Goal: Check status

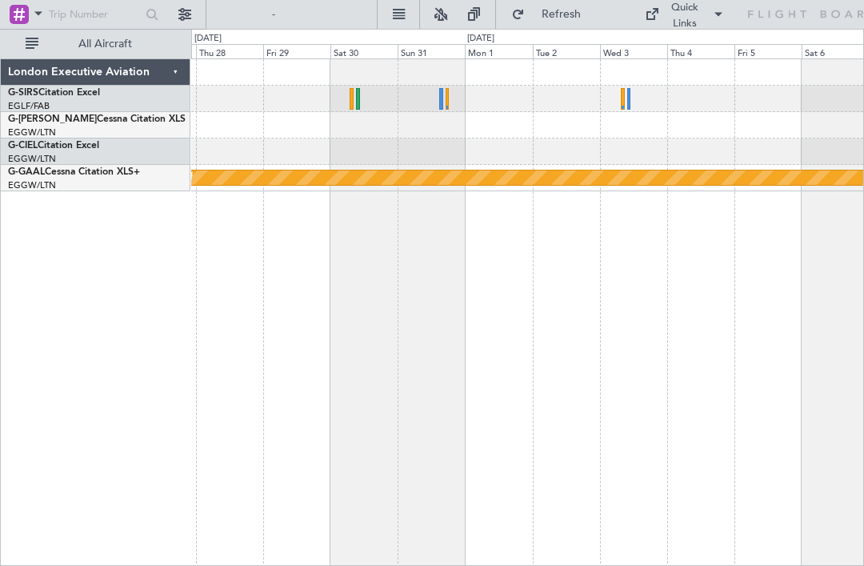
click at [622, 96] on div at bounding box center [623, 99] width 4 height 22
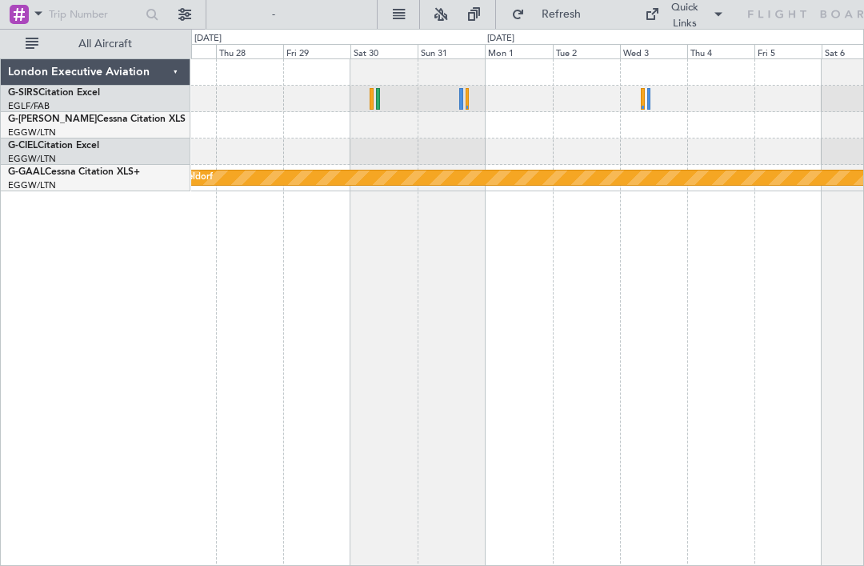
click at [653, 101] on div at bounding box center [527, 99] width 672 height 26
click at [466, 98] on div at bounding box center [468, 99] width 4 height 22
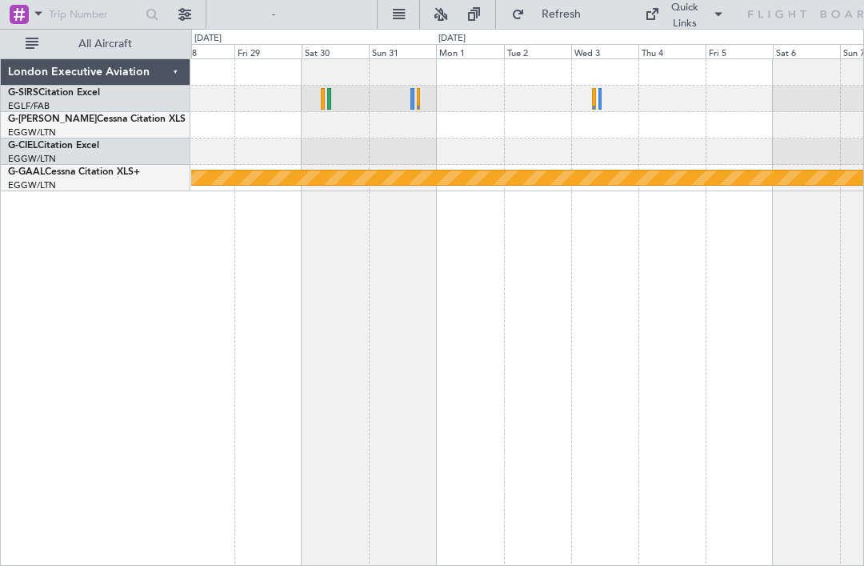
click at [417, 97] on div at bounding box center [419, 99] width 4 height 22
click at [327, 101] on div at bounding box center [329, 99] width 4 height 22
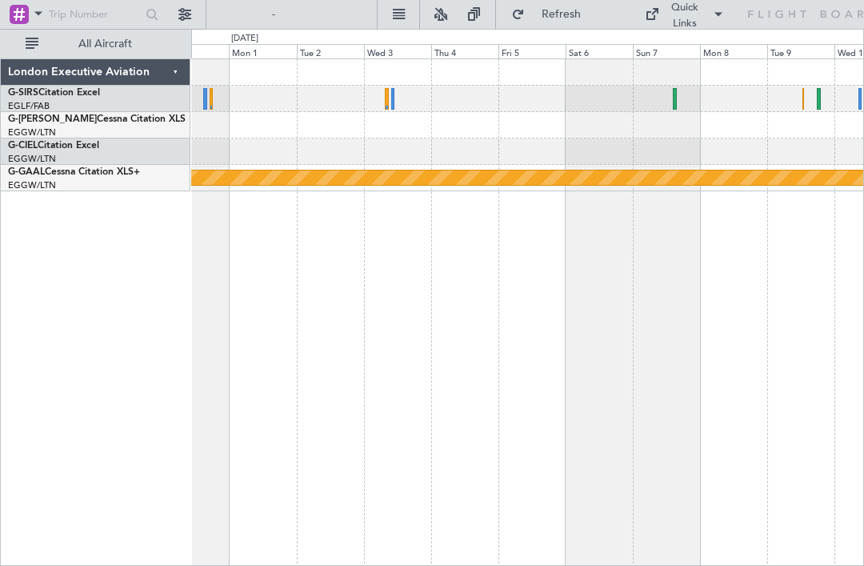
click at [679, 98] on div at bounding box center [527, 99] width 672 height 26
click at [680, 98] on div at bounding box center [527, 99] width 672 height 26
click at [677, 99] on div at bounding box center [527, 99] width 672 height 26
click at [673, 95] on div at bounding box center [675, 99] width 4 height 22
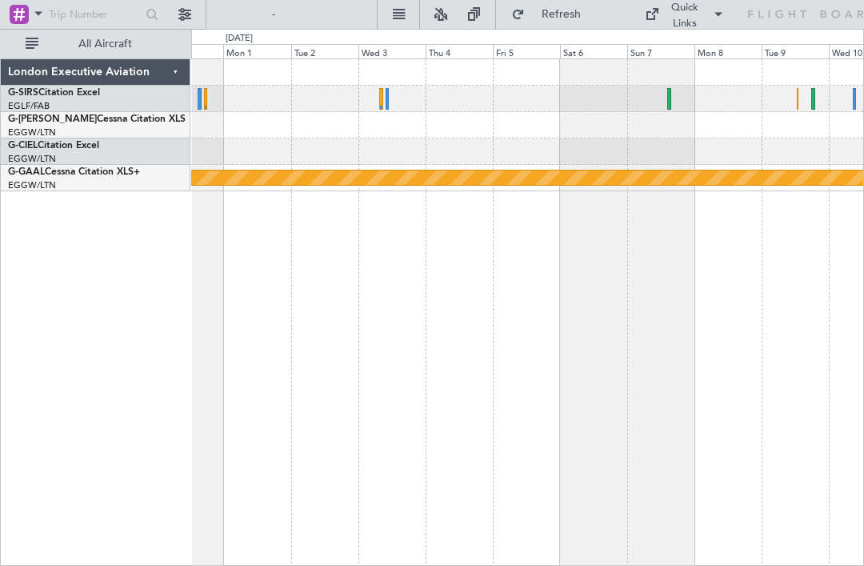
click at [679, 90] on div at bounding box center [527, 99] width 672 height 26
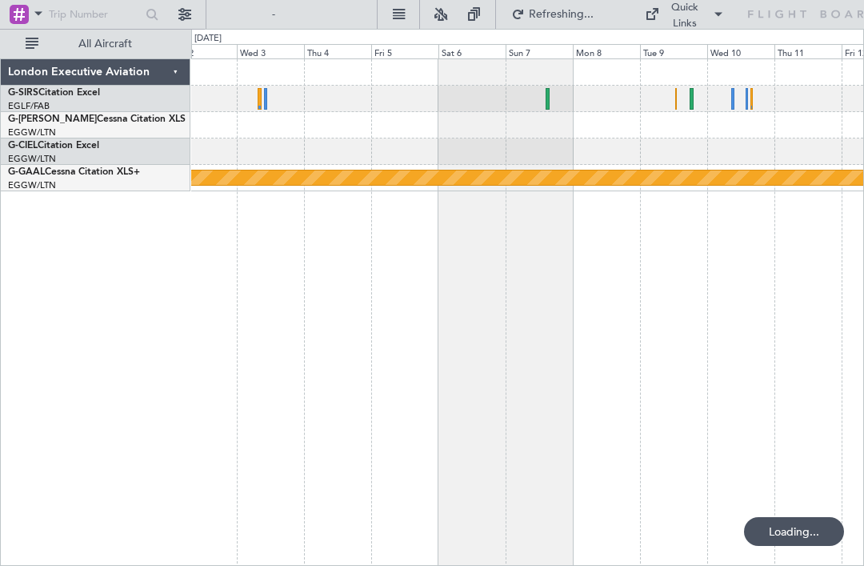
click at [678, 101] on div at bounding box center [527, 99] width 672 height 26
click at [678, 102] on div at bounding box center [527, 99] width 672 height 26
click at [690, 94] on div at bounding box center [692, 99] width 4 height 22
